Goal: Transaction & Acquisition: Purchase product/service

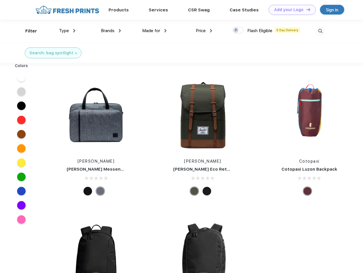
click at [290, 10] on link "Add your Logo Design Tool" at bounding box center [292, 10] width 47 height 10
click at [0, 0] on div "Design Tool" at bounding box center [0, 0] width 0 height 0
click at [306, 9] on link "Add your Logo Design Tool" at bounding box center [292, 10] width 47 height 10
click at [27, 31] on div "Filter" at bounding box center [31, 31] width 12 height 7
click at [67, 31] on span "Type" at bounding box center [64, 30] width 10 height 5
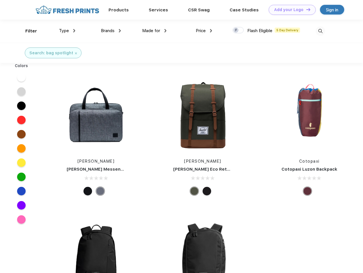
click at [111, 31] on span "Brands" at bounding box center [108, 30] width 14 height 5
click at [154, 31] on span "Made for" at bounding box center [151, 30] width 18 height 5
click at [204, 31] on span "Price" at bounding box center [201, 30] width 10 height 5
click at [238, 30] on div at bounding box center [237, 30] width 11 height 6
click at [236, 30] on input "checkbox" at bounding box center [234, 29] width 4 height 4
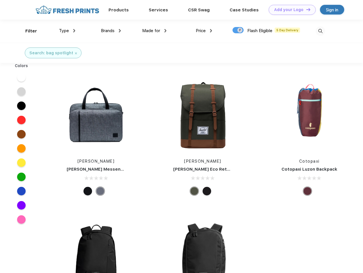
click at [320, 31] on img at bounding box center [320, 30] width 9 height 9
